Goal: Task Accomplishment & Management: Manage account settings

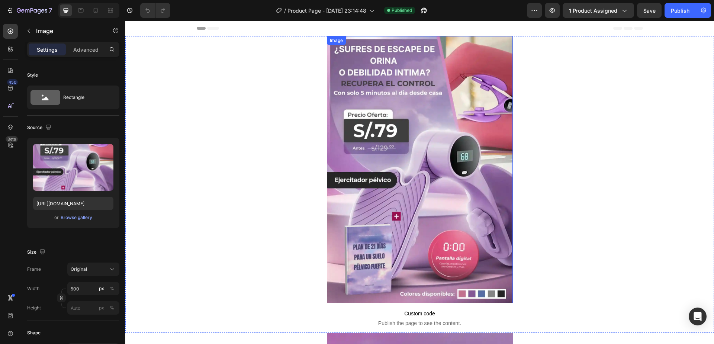
click at [364, 83] on img at bounding box center [420, 169] width 186 height 267
click at [87, 47] on p "Advanced" at bounding box center [85, 50] width 25 height 8
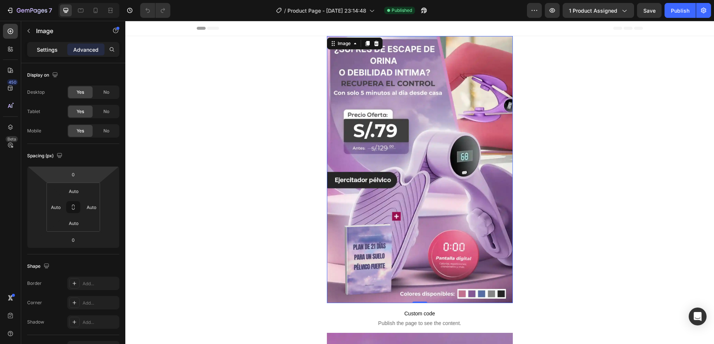
click at [46, 51] on p "Settings" at bounding box center [47, 50] width 21 height 8
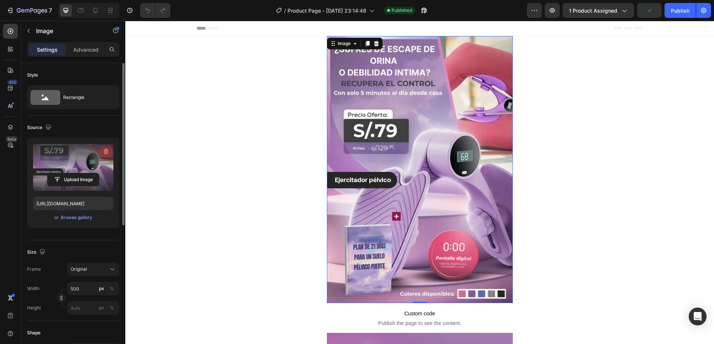
click at [107, 150] on icon "button" at bounding box center [105, 151] width 7 height 7
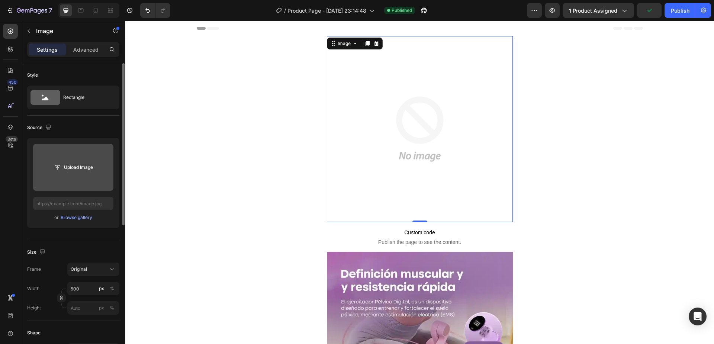
click at [84, 167] on input "file" at bounding box center [73, 167] width 51 height 13
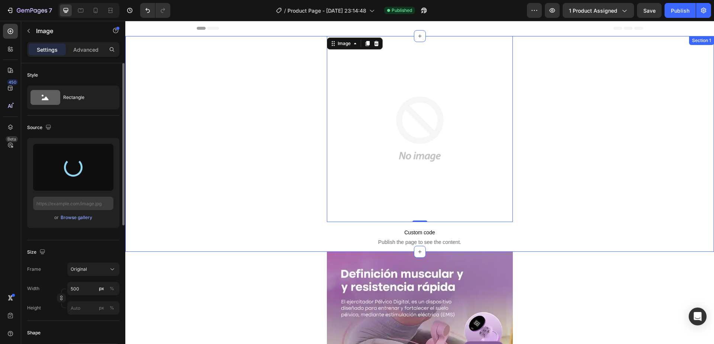
type input "[URL][DOMAIN_NAME]"
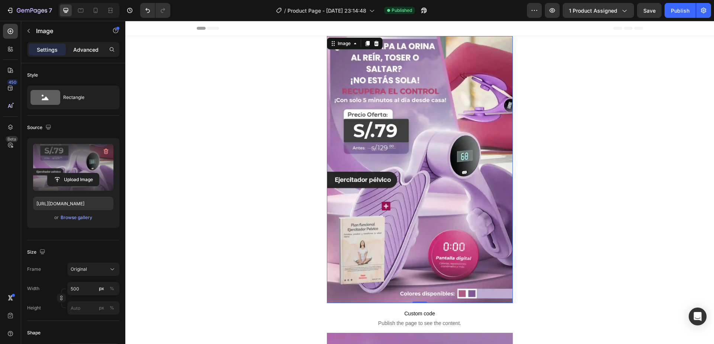
click at [86, 51] on p "Advanced" at bounding box center [85, 50] width 25 height 8
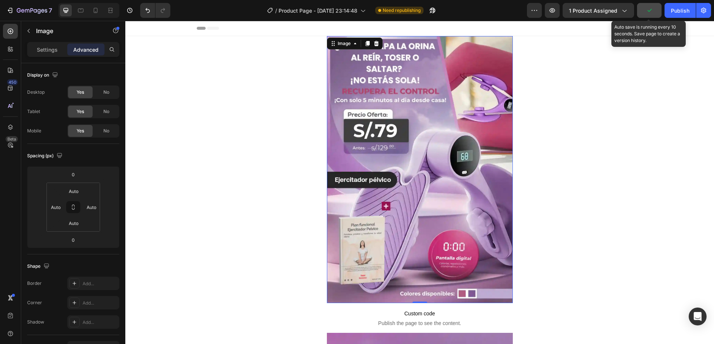
click at [653, 12] on button "button" at bounding box center [649, 10] width 25 height 15
click at [653, 10] on span "Save" at bounding box center [649, 10] width 12 height 6
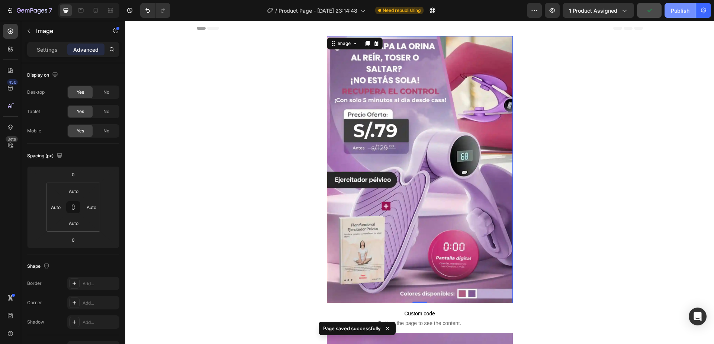
click at [677, 11] on div "Publish" at bounding box center [680, 11] width 19 height 8
